Goal: Task Accomplishment & Management: Use online tool/utility

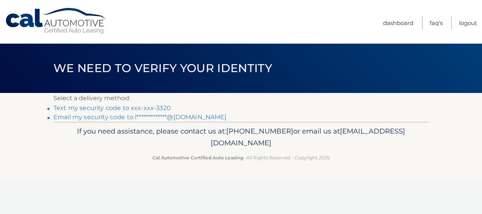
click at [74, 108] on link "Text my security code to xxx-xxx-3320" at bounding box center [112, 107] width 118 height 7
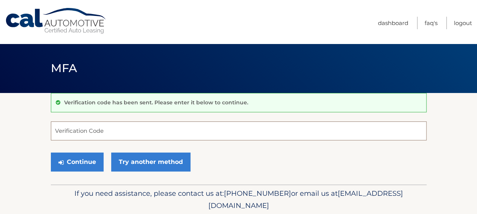
click at [71, 133] on input "Verification Code" at bounding box center [238, 130] width 375 height 19
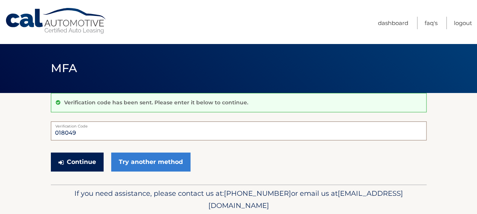
type input "018049"
click at [77, 163] on button "Continue" at bounding box center [77, 161] width 53 height 19
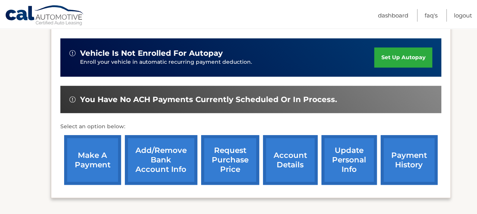
scroll to position [192, 0]
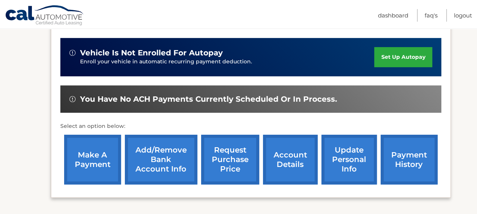
click at [96, 147] on link "make a payment" at bounding box center [92, 160] width 57 height 50
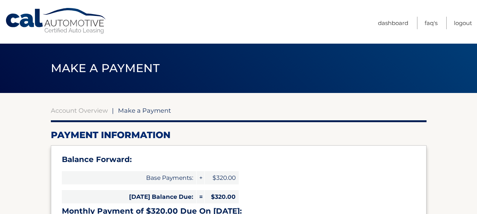
select select "ZjAzNzg0ZmItYTk4Mi00ZmEyLTg3NzEtZDBkNzg3NzljZWE4"
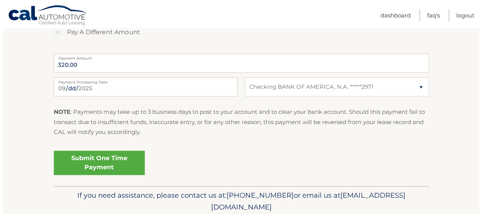
scroll to position [360, 0]
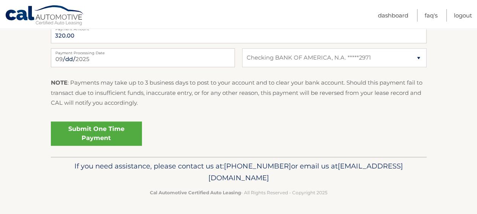
click at [93, 127] on link "Submit One Time Payment" at bounding box center [96, 133] width 91 height 24
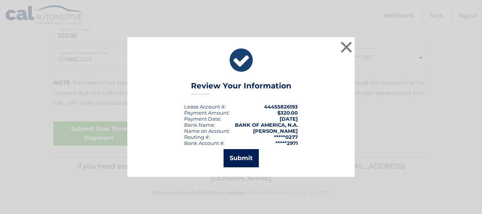
click at [243, 156] on button "Submit" at bounding box center [241, 158] width 35 height 18
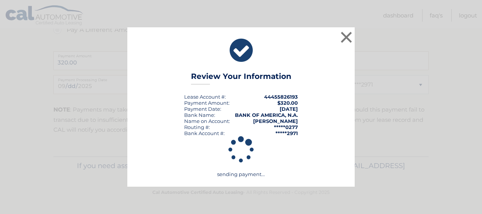
scroll to position [333, 0]
